Goal: Information Seeking & Learning: Learn about a topic

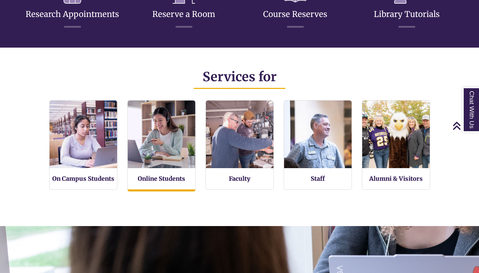
scroll to position [142, 479]
click at [160, 173] on div "Online Students" at bounding box center [161, 145] width 68 height 91
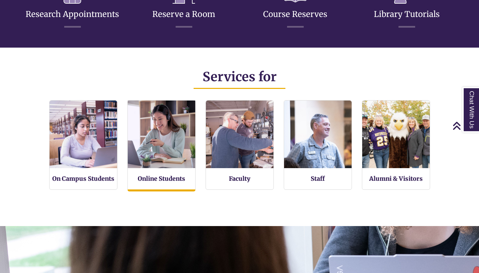
click at [160, 160] on img at bounding box center [161, 134] width 74 height 74
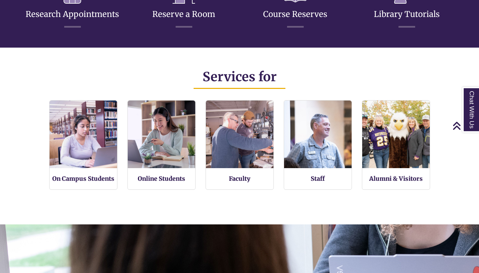
scroll to position [141, 479]
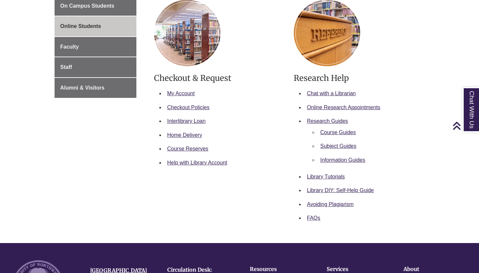
scroll to position [143, 0]
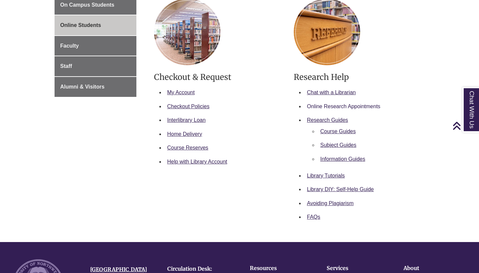
click at [341, 107] on link "Online Research Appointments" at bounding box center [343, 106] width 73 height 6
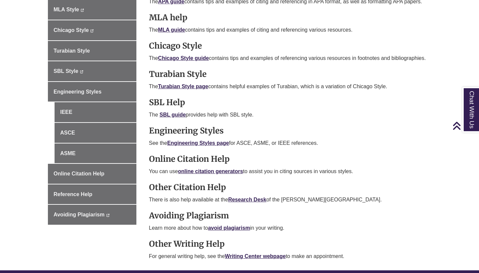
scroll to position [252, 0]
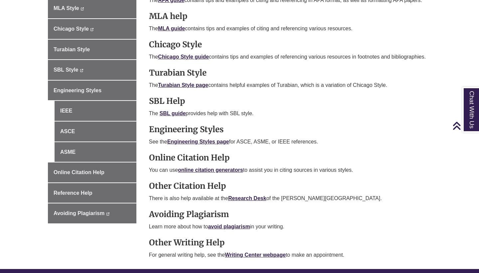
click at [171, 117] on p "The SBL guide provides help with SBL style." at bounding box center [289, 113] width 280 height 8
click at [172, 116] on link "SBL guide" at bounding box center [173, 113] width 26 height 6
click at [379, 171] on div "Find assistance with citation and referencing in various formats used at Northw…" at bounding box center [289, 115] width 280 height 294
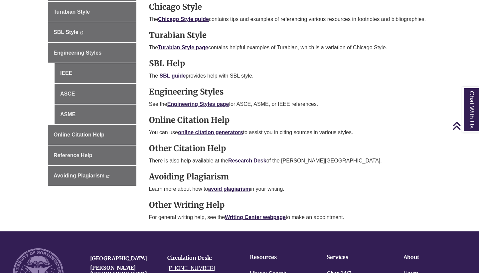
scroll to position [290, 0]
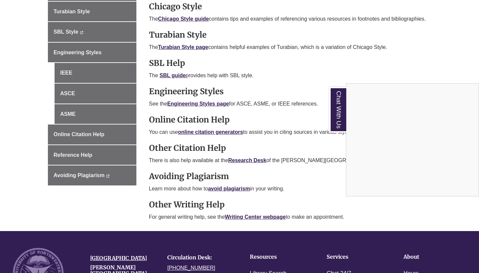
click at [246, 224] on div "Chat With Us" at bounding box center [239, 136] width 479 height 273
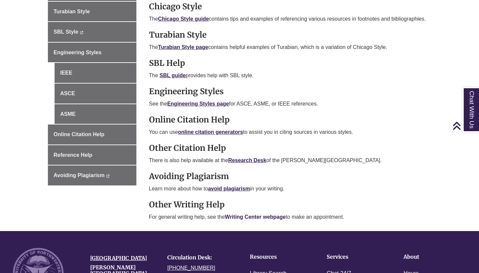
click at [252, 219] on b "Writing Center webpage" at bounding box center [255, 217] width 61 height 6
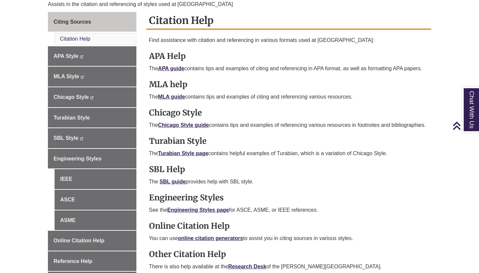
scroll to position [181, 0]
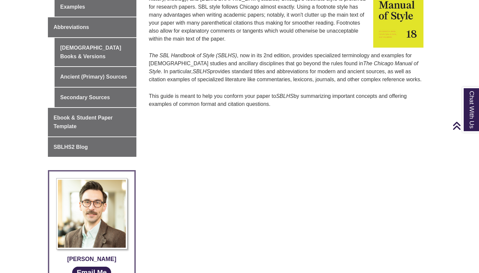
scroll to position [325, 0]
